Goal: Information Seeking & Learning: Understand process/instructions

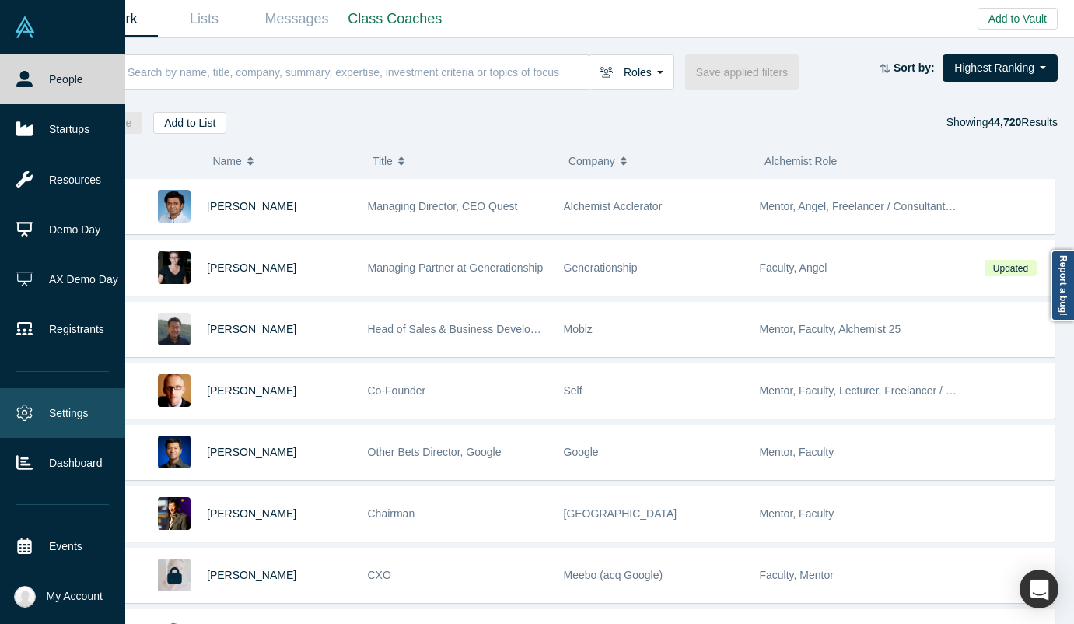
click at [74, 417] on link "Settings" at bounding box center [62, 413] width 125 height 50
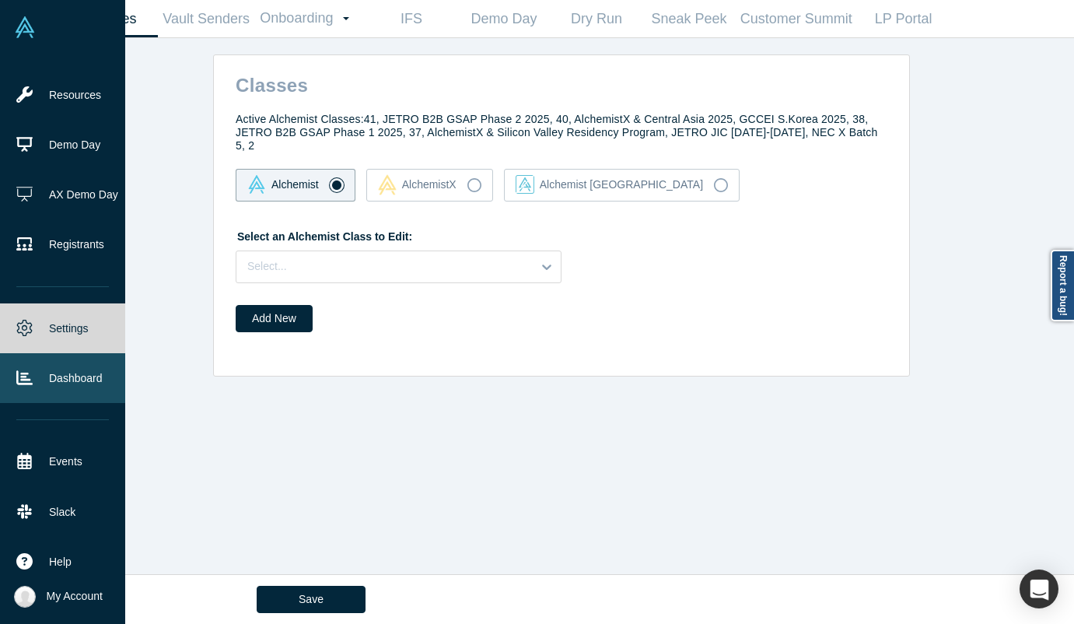
scroll to position [97, 0]
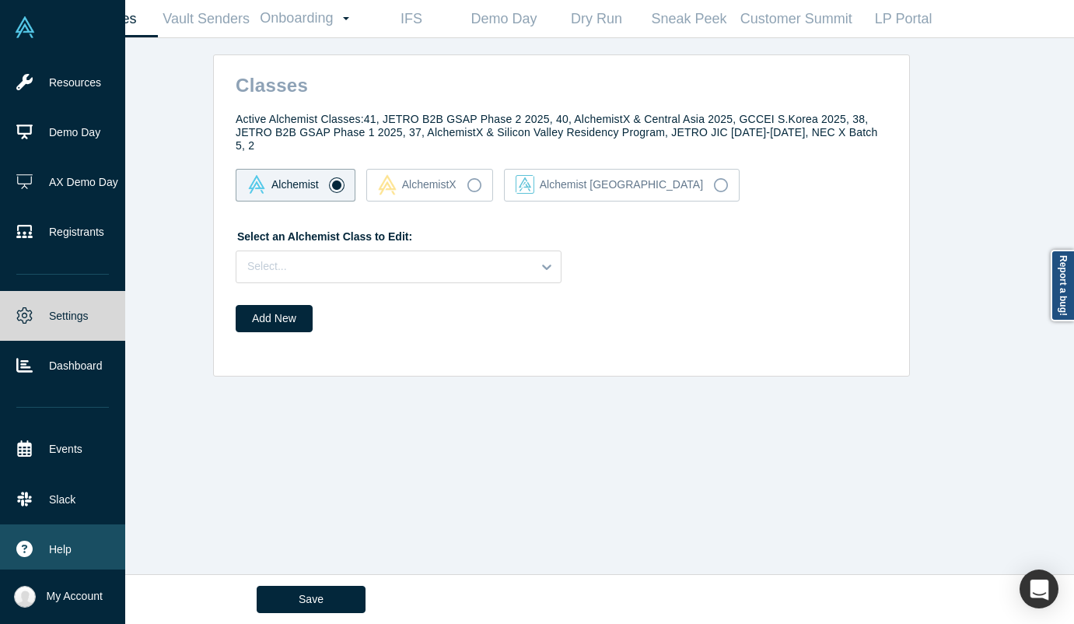
click at [67, 542] on span "Help" at bounding box center [60, 549] width 23 height 16
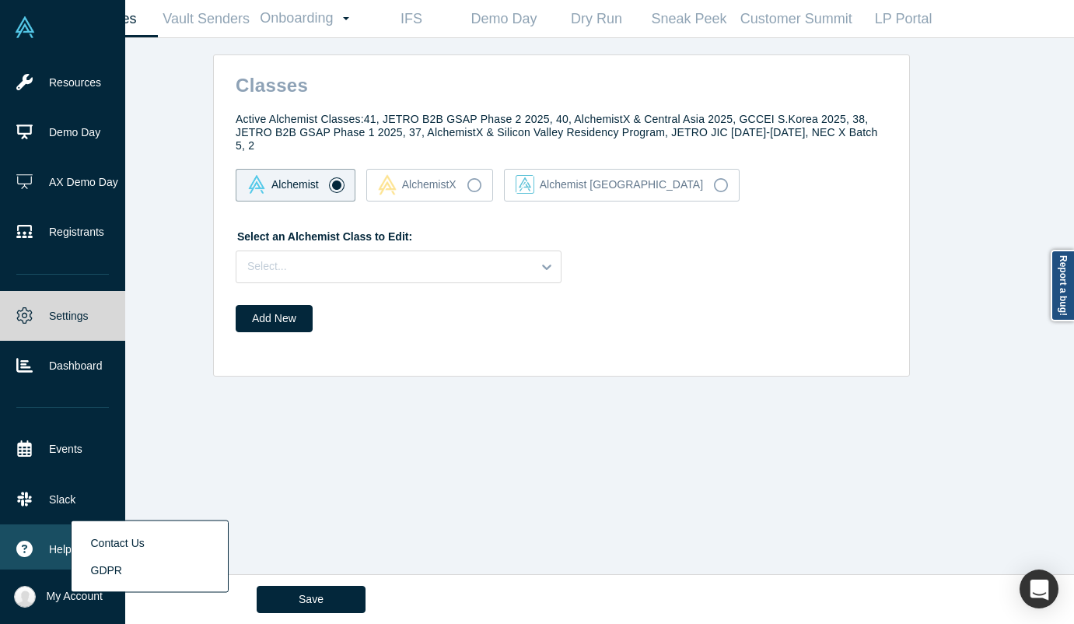
click at [107, 566] on link "GDPR" at bounding box center [150, 569] width 129 height 27
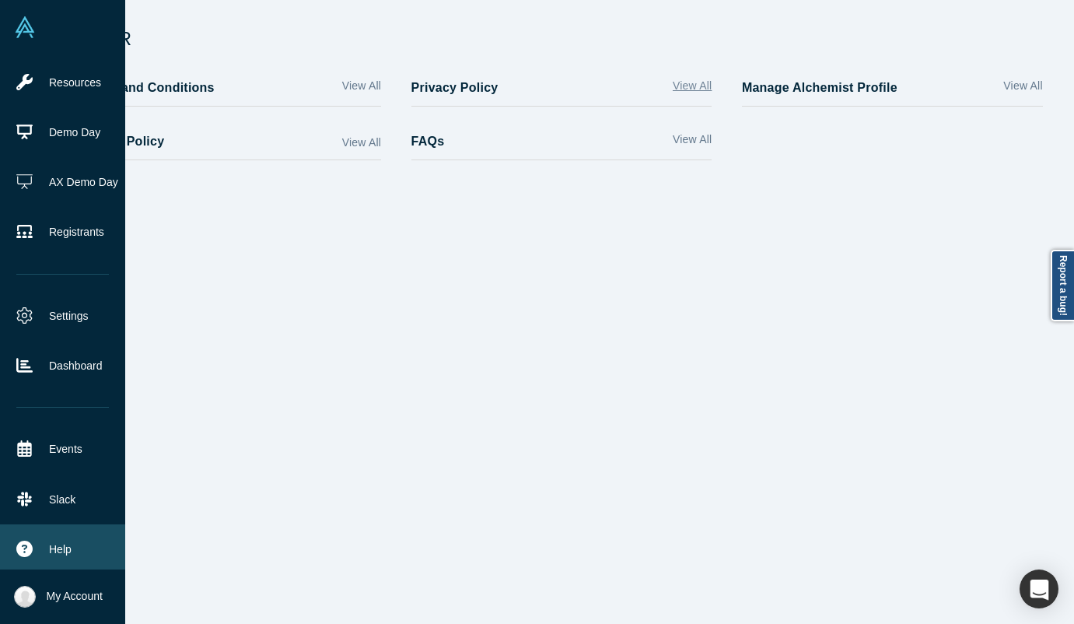
click at [692, 84] on link "View All" at bounding box center [692, 89] width 39 height 23
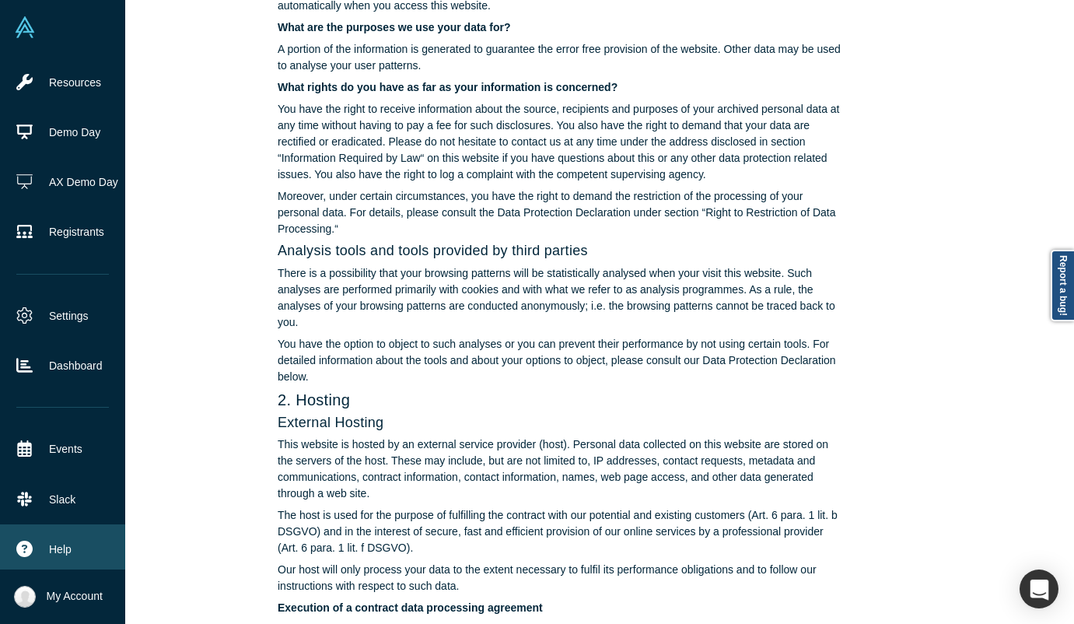
scroll to position [576, 0]
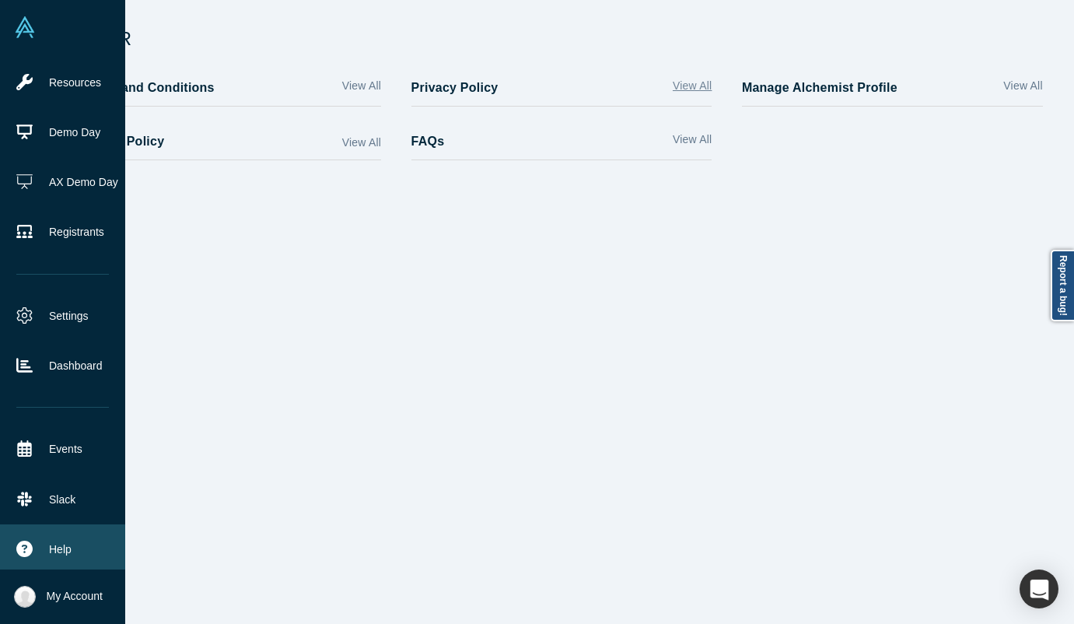
click at [677, 87] on link "View All" at bounding box center [692, 89] width 39 height 23
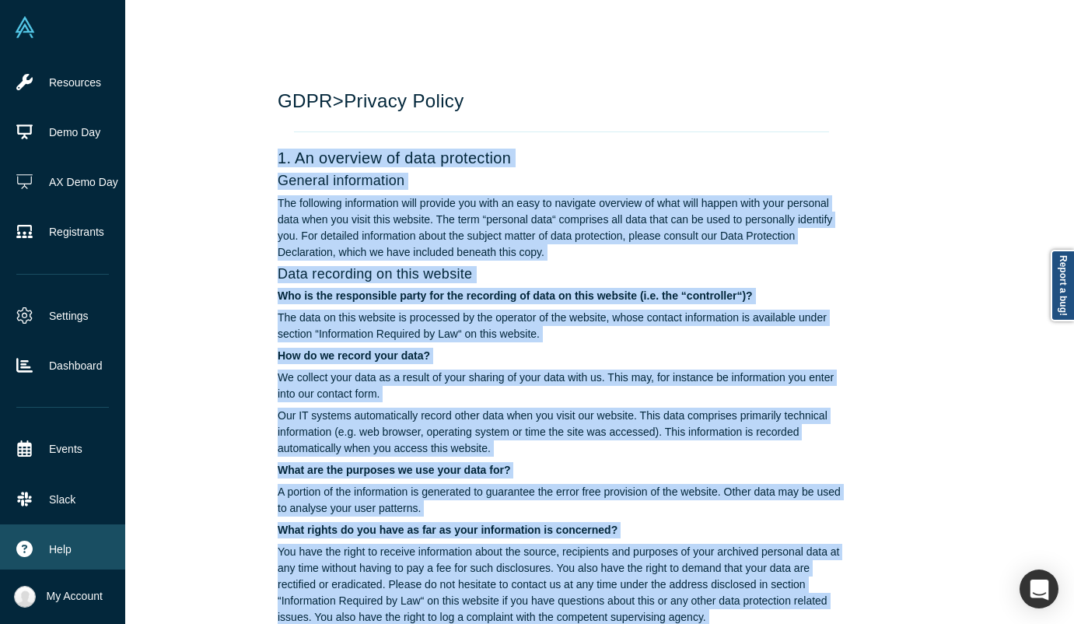
drag, startPoint x: 575, startPoint y: 585, endPoint x: 327, endPoint y: 135, distance: 514.3
copy div "4. Lo ipsumdol si amet consectetu Adipisc elitseddoei Tem incididun utlaboreetd…"
